Goal: Transaction & Acquisition: Subscribe to service/newsletter

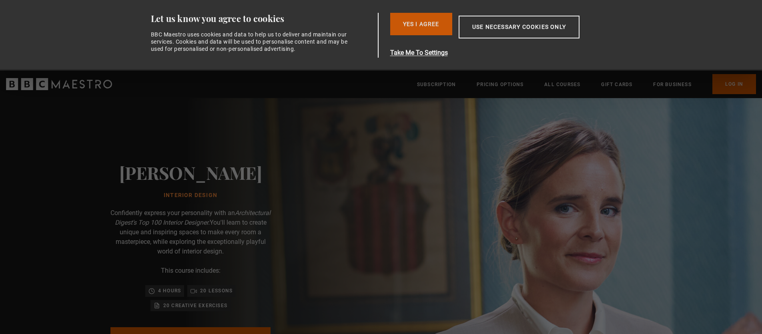
click at [401, 28] on button "Yes I Agree" at bounding box center [421, 24] width 62 height 22
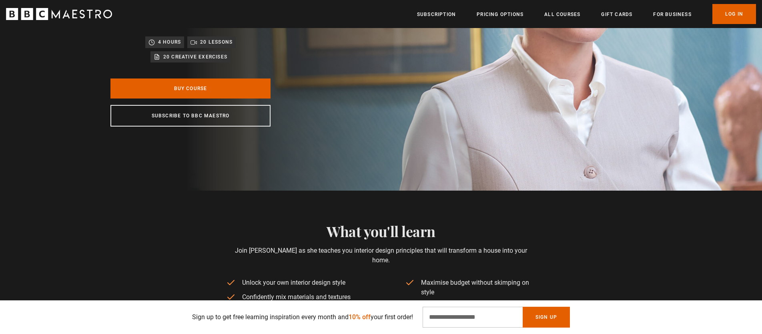
scroll to position [180, 0]
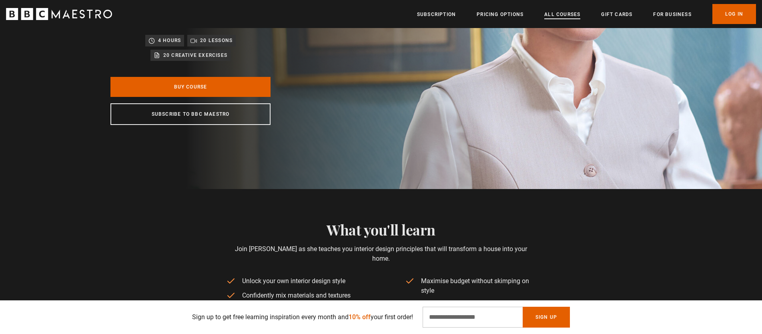
click at [551, 16] on link "All Courses" at bounding box center [562, 14] width 36 height 8
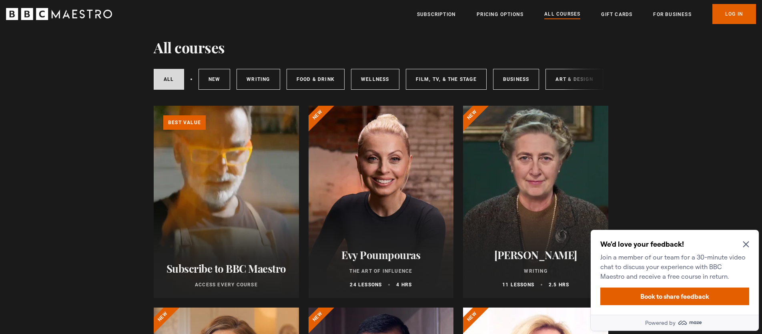
scroll to position [24, 0]
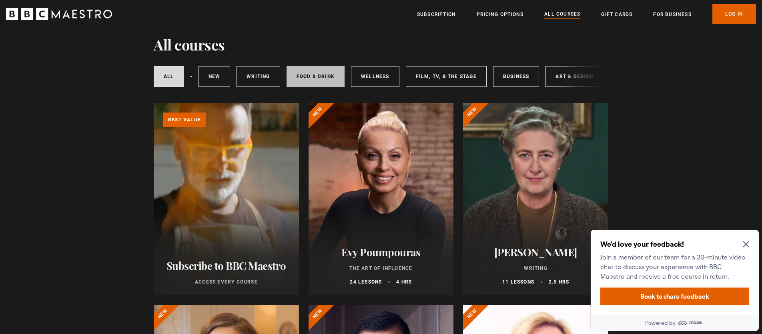
click at [326, 75] on link "Food & Drink" at bounding box center [316, 76] width 58 height 21
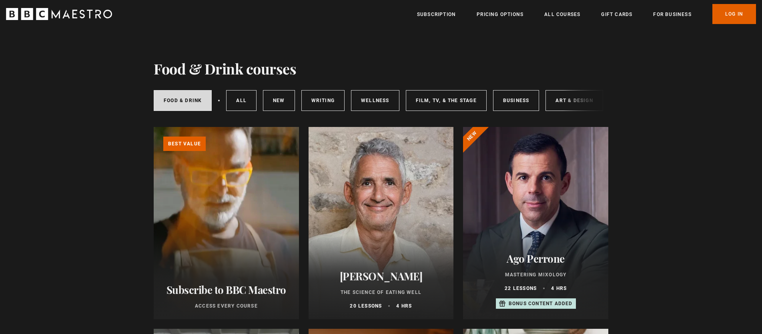
click at [563, 102] on div "Food & Drink All courses New courses Writing Wellness Film, TV, & The Stage Bus…" at bounding box center [381, 100] width 455 height 27
click at [558, 102] on link "Art & Design" at bounding box center [574, 100] width 57 height 21
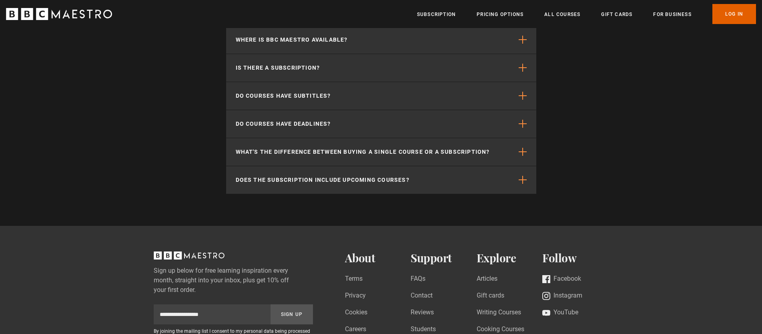
scroll to position [848, 0]
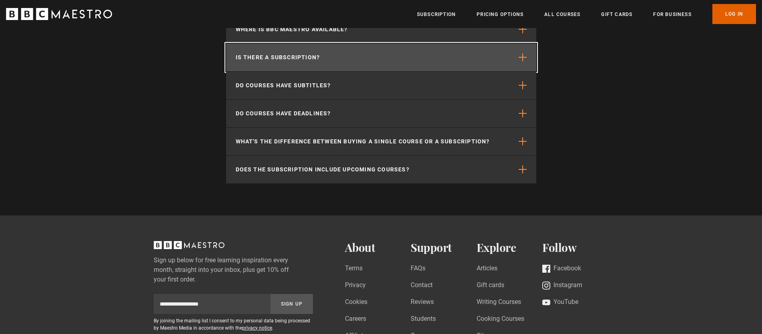
click at [335, 53] on button "Is there a subscription?" at bounding box center [381, 58] width 310 height 28
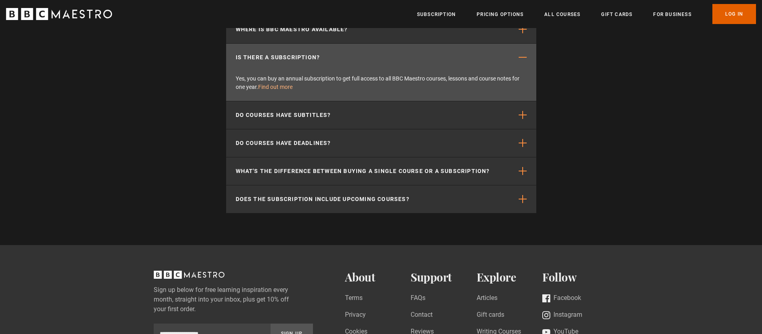
click at [287, 86] on link "Find out more" at bounding box center [275, 87] width 34 height 6
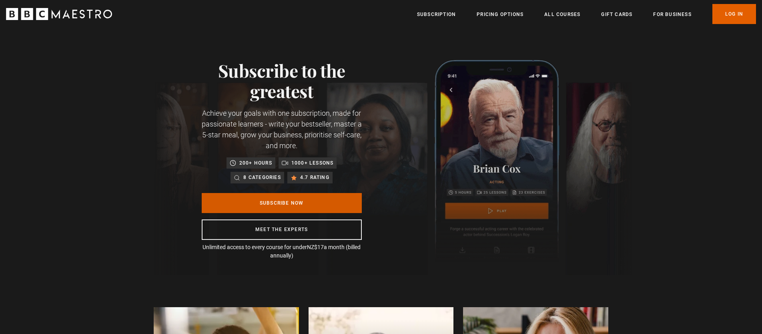
click at [279, 203] on link "Subscribe Now" at bounding box center [282, 203] width 160 height 20
